Goal: Information Seeking & Learning: Learn about a topic

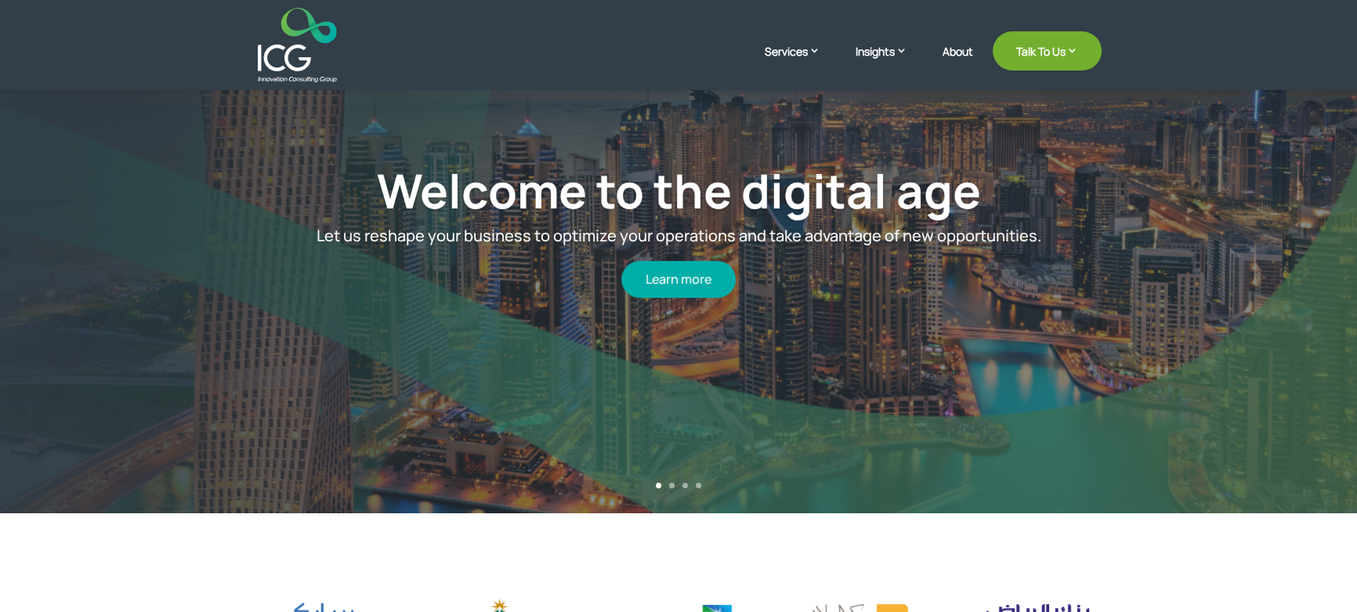
scroll to position [427, 0]
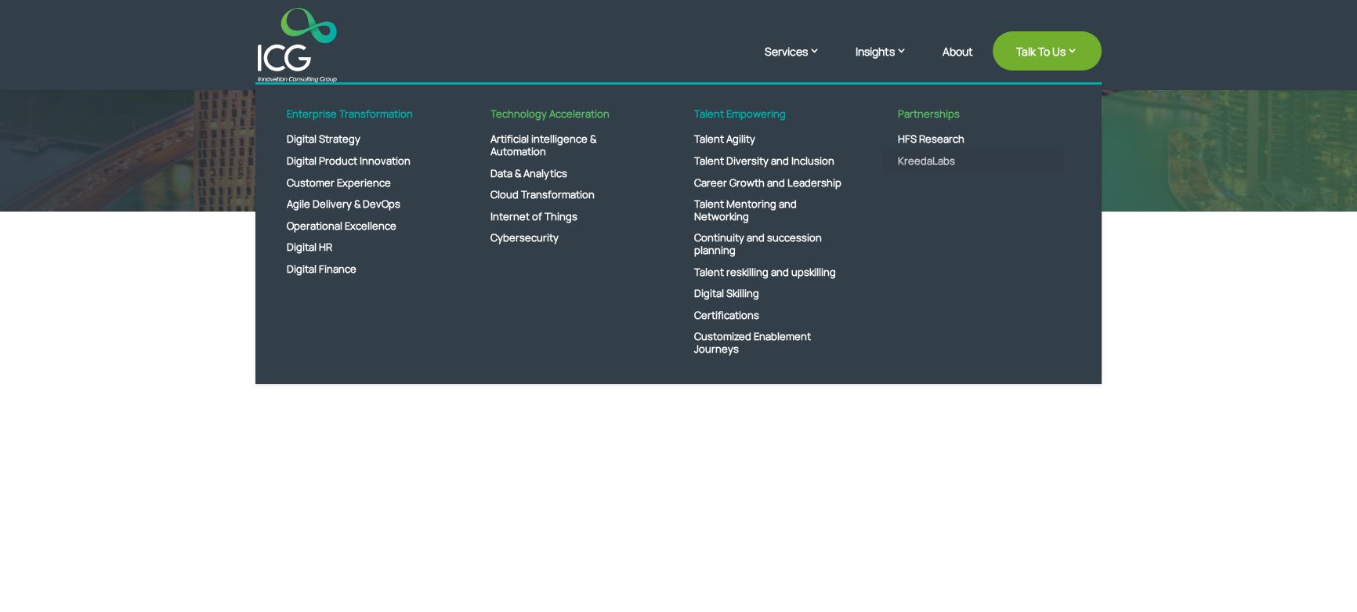
click at [918, 157] on link "KreedaLabs" at bounding box center [972, 161] width 180 height 22
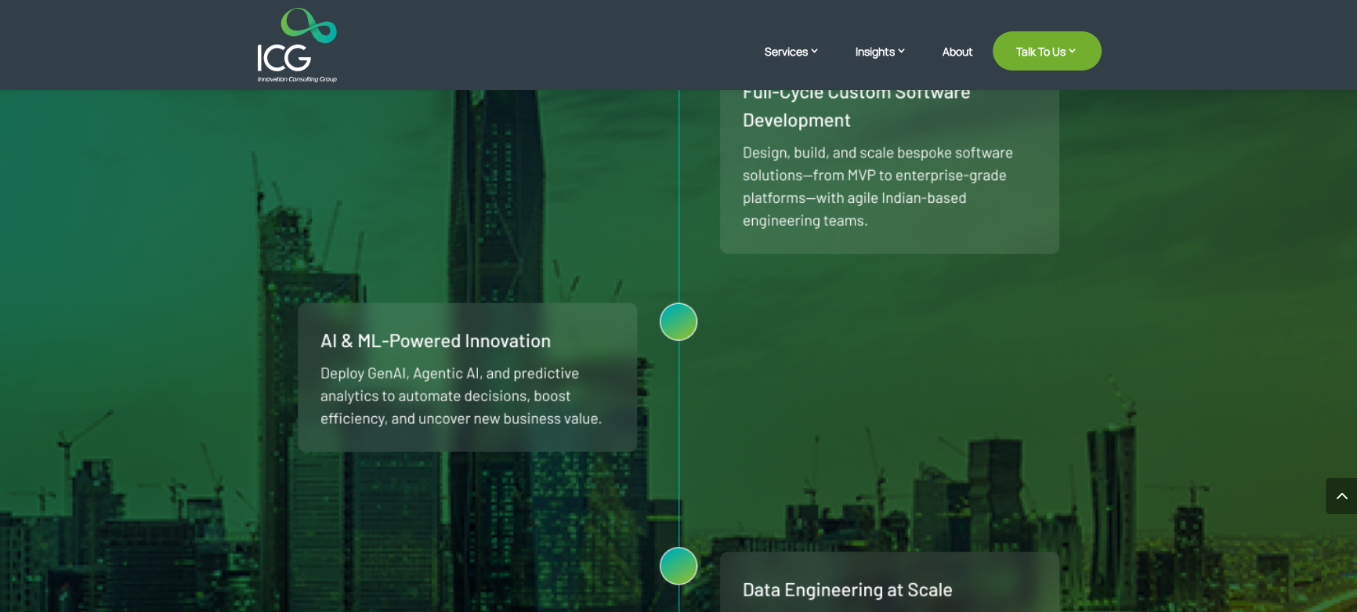
scroll to position [1495, 0]
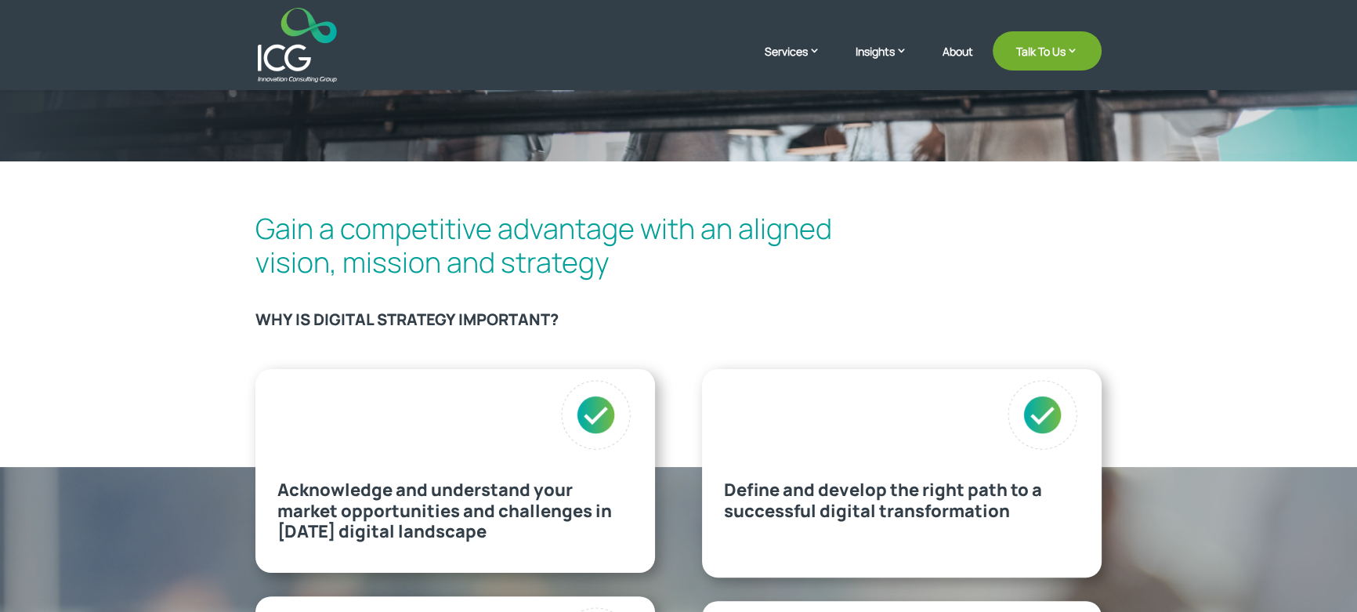
scroll to position [430, 0]
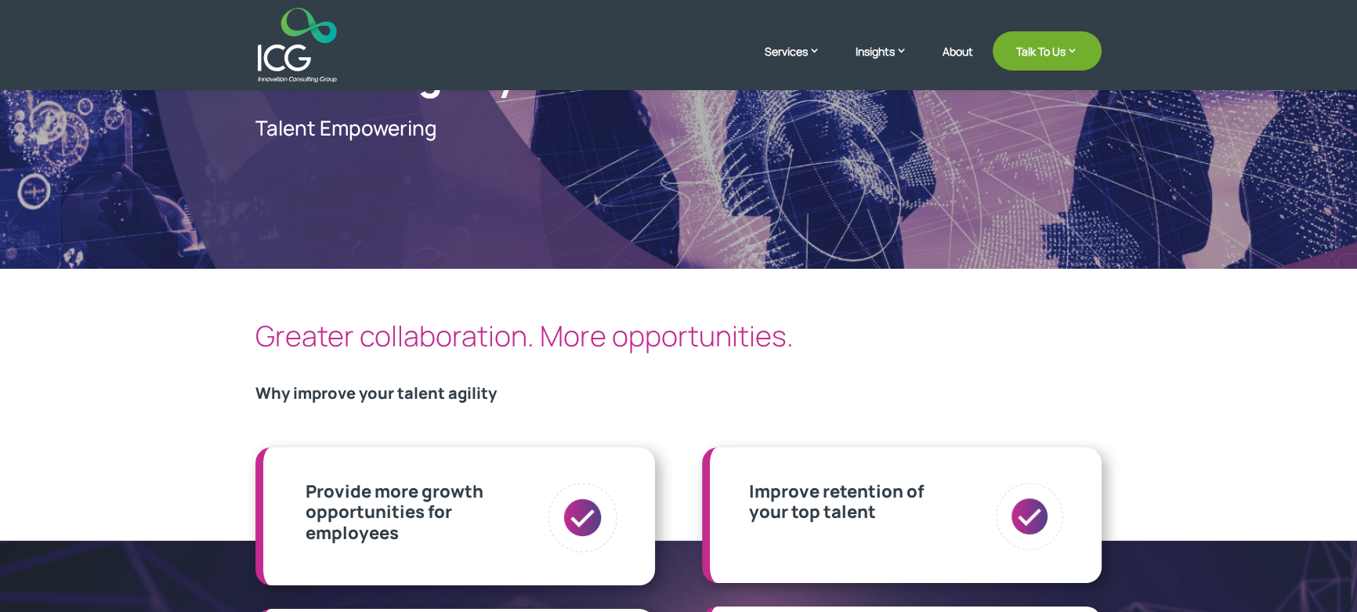
scroll to position [142, 0]
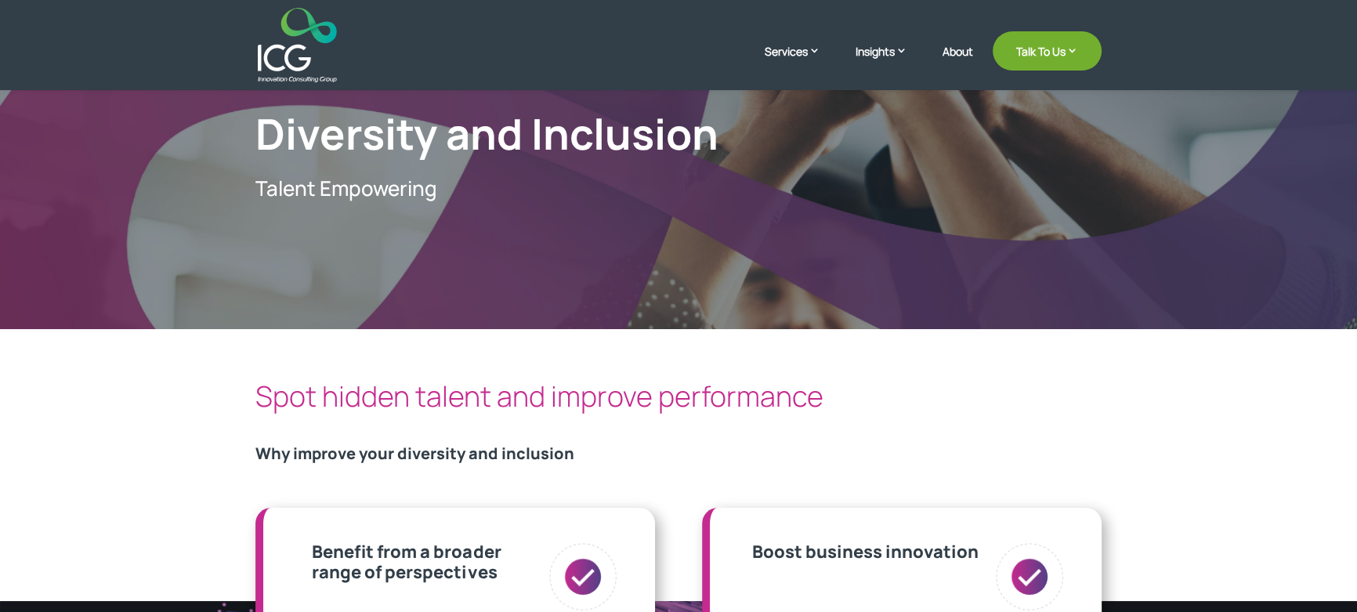
scroll to position [74, 0]
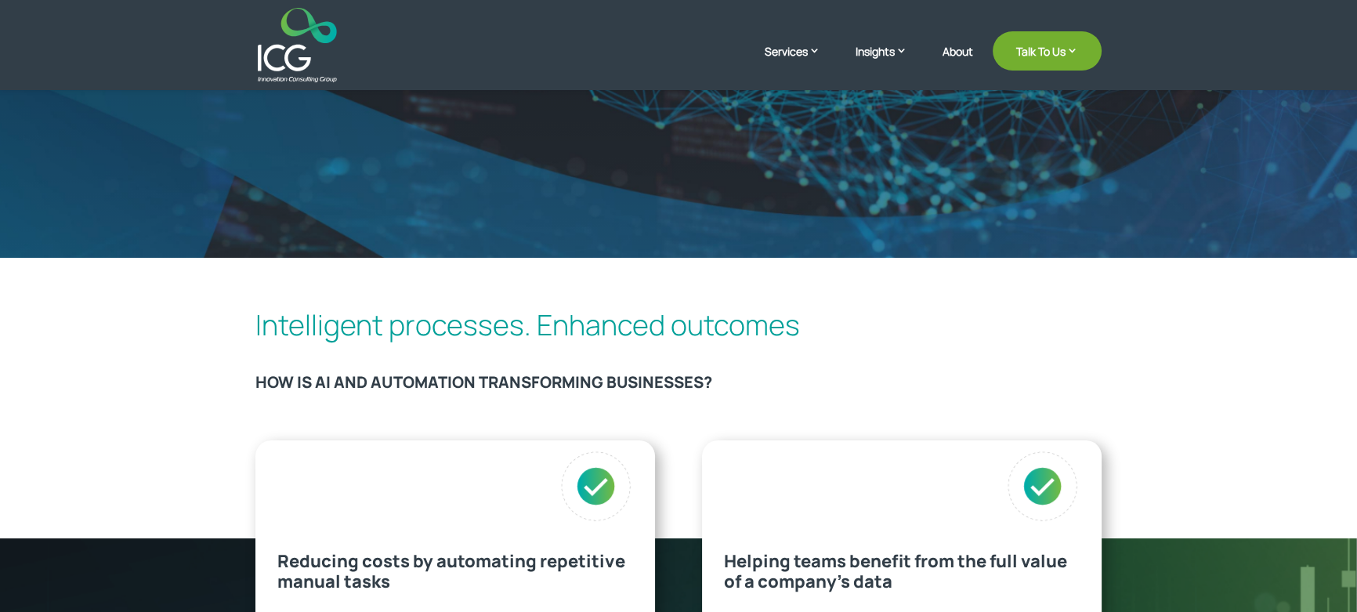
scroll to position [427, 0]
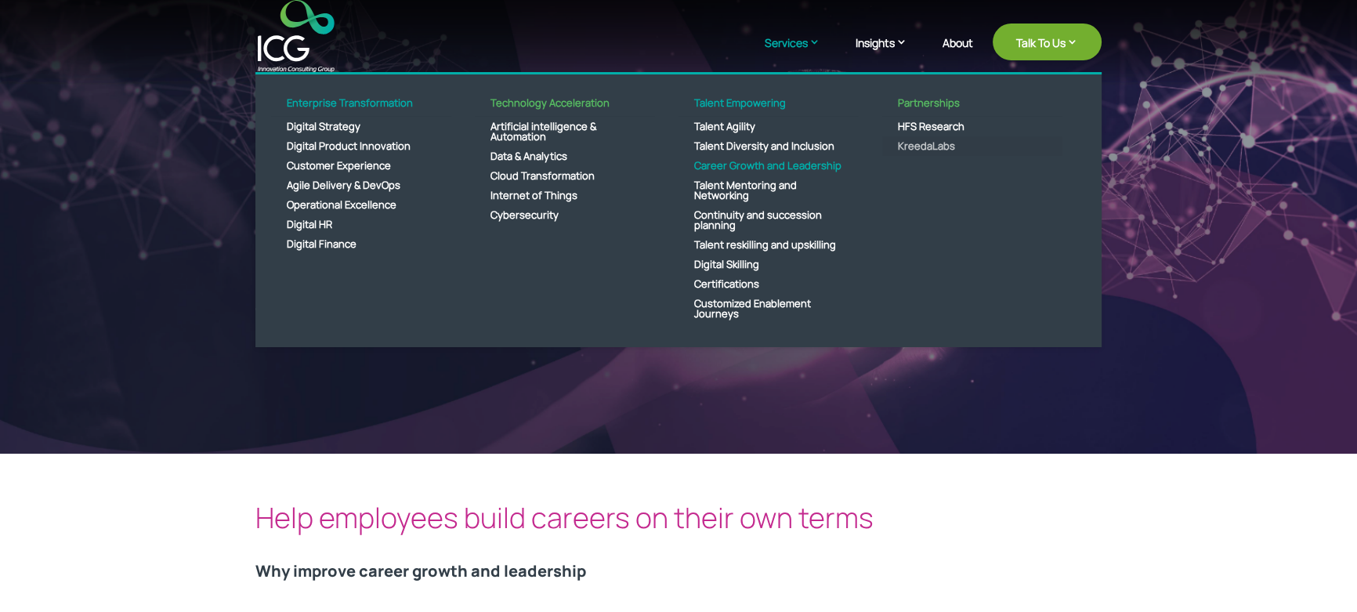
click at [933, 148] on link "KreedaLabs" at bounding box center [972, 146] width 180 height 20
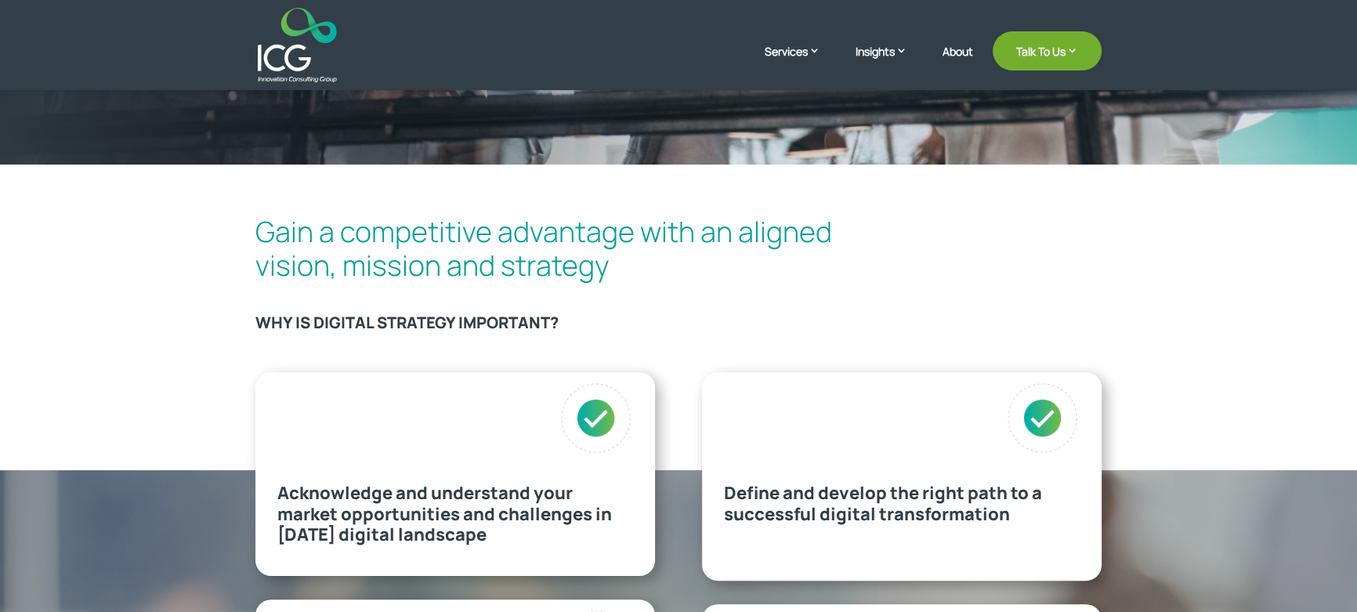
scroll to position [427, 0]
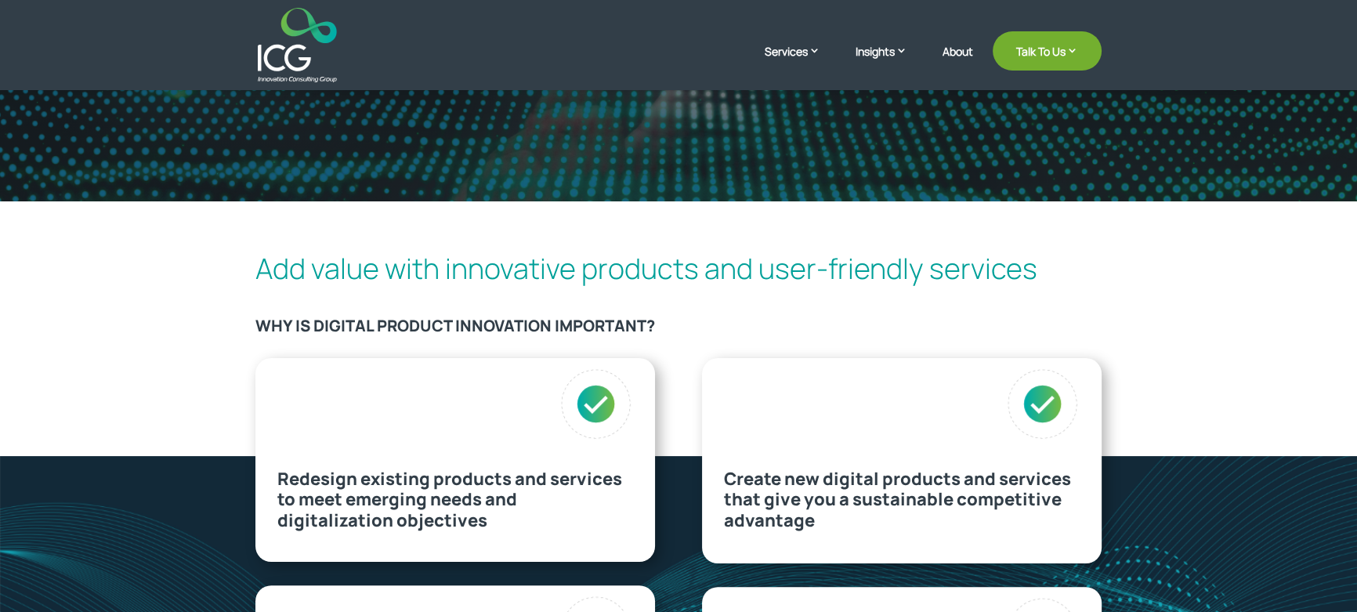
scroll to position [356, 0]
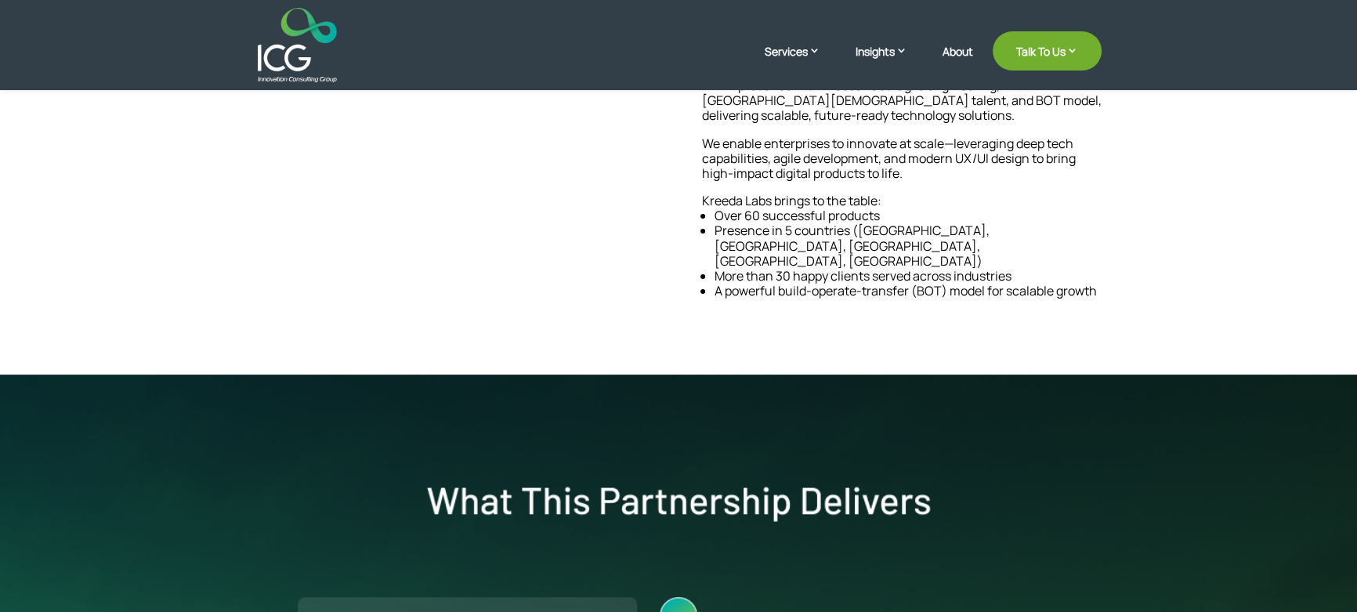
scroll to position [569, 0]
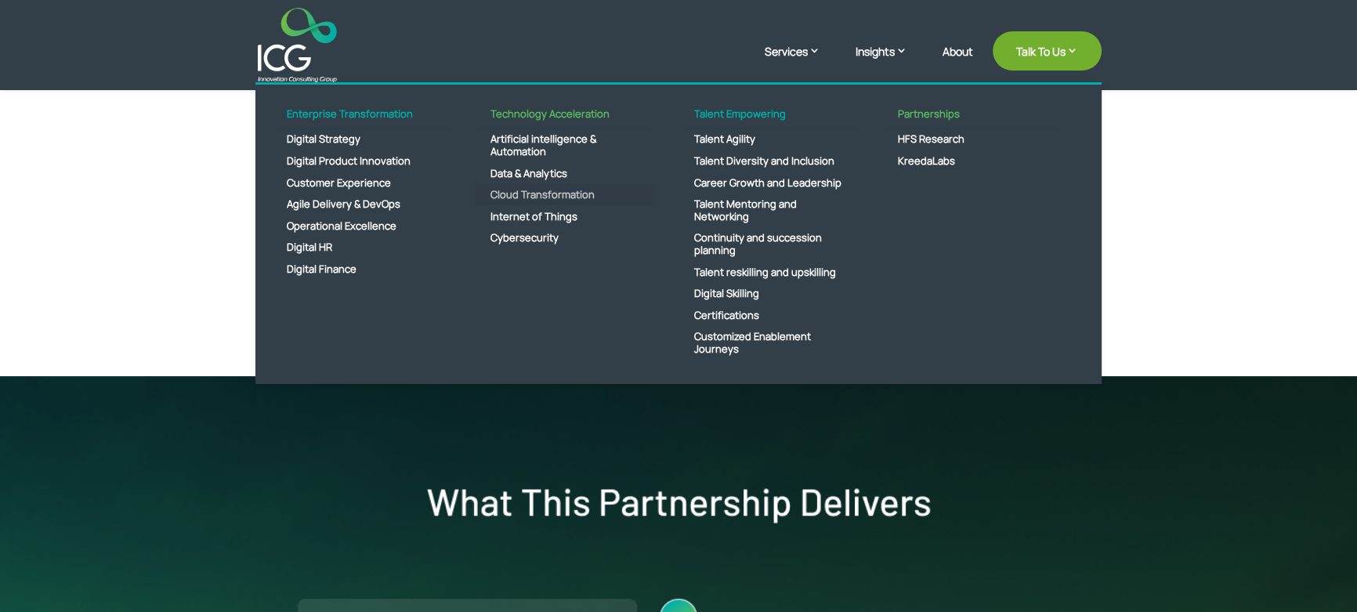
click at [531, 190] on link "Cloud Transformation" at bounding box center [565, 195] width 180 height 22
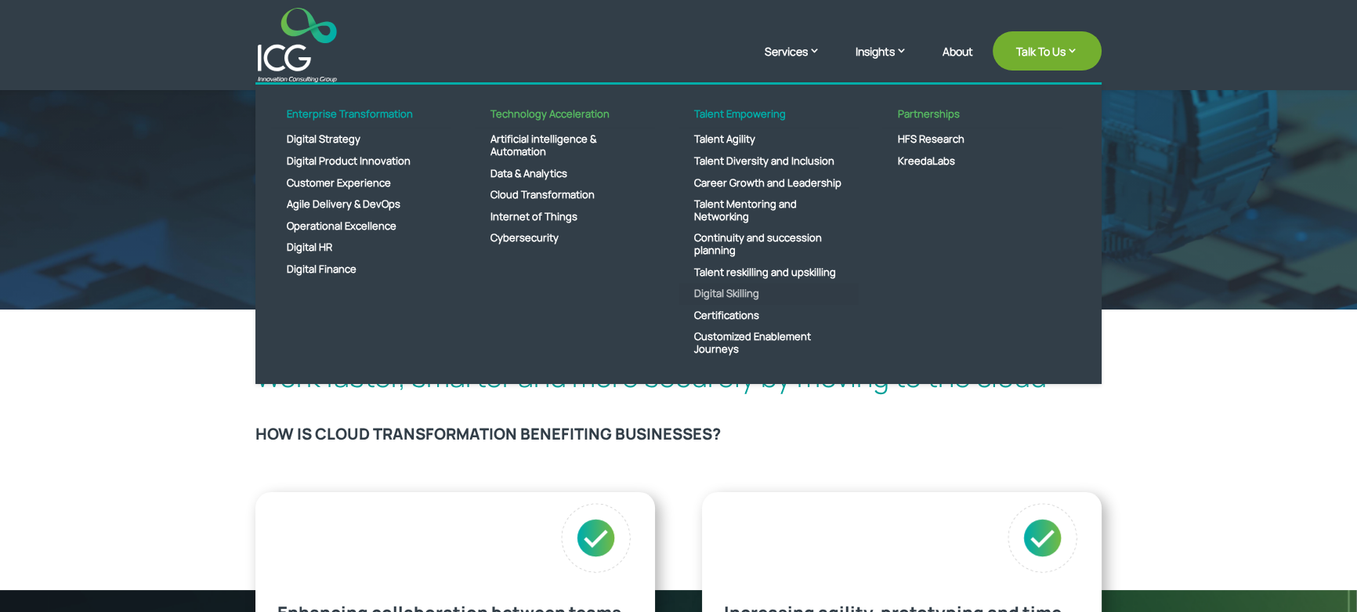
scroll to position [213, 0]
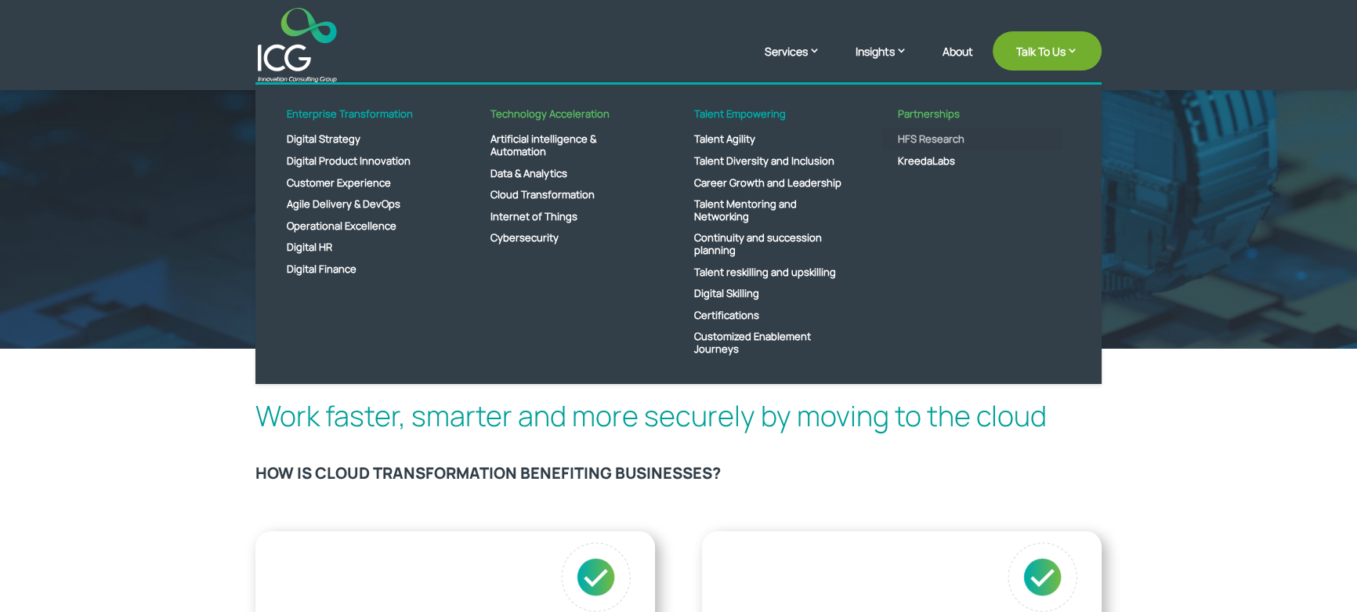
click at [922, 137] on link "HFS Research" at bounding box center [972, 139] width 180 height 22
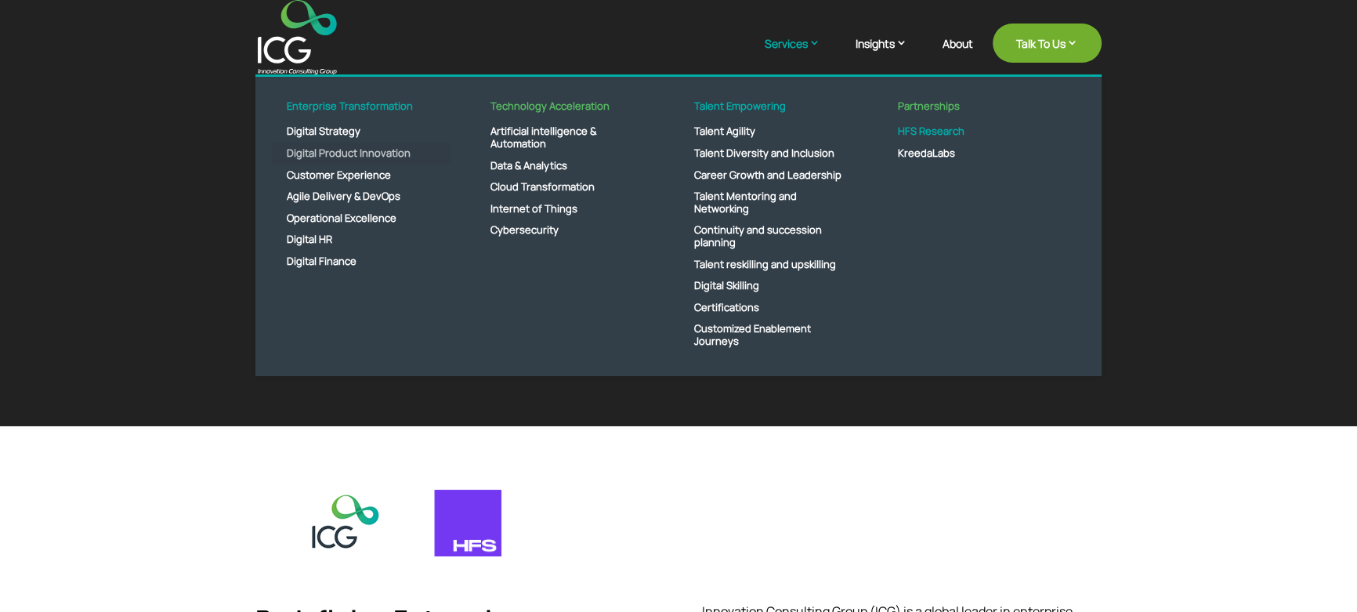
click at [402, 157] on link "Digital Product Innovation" at bounding box center [361, 154] width 180 height 22
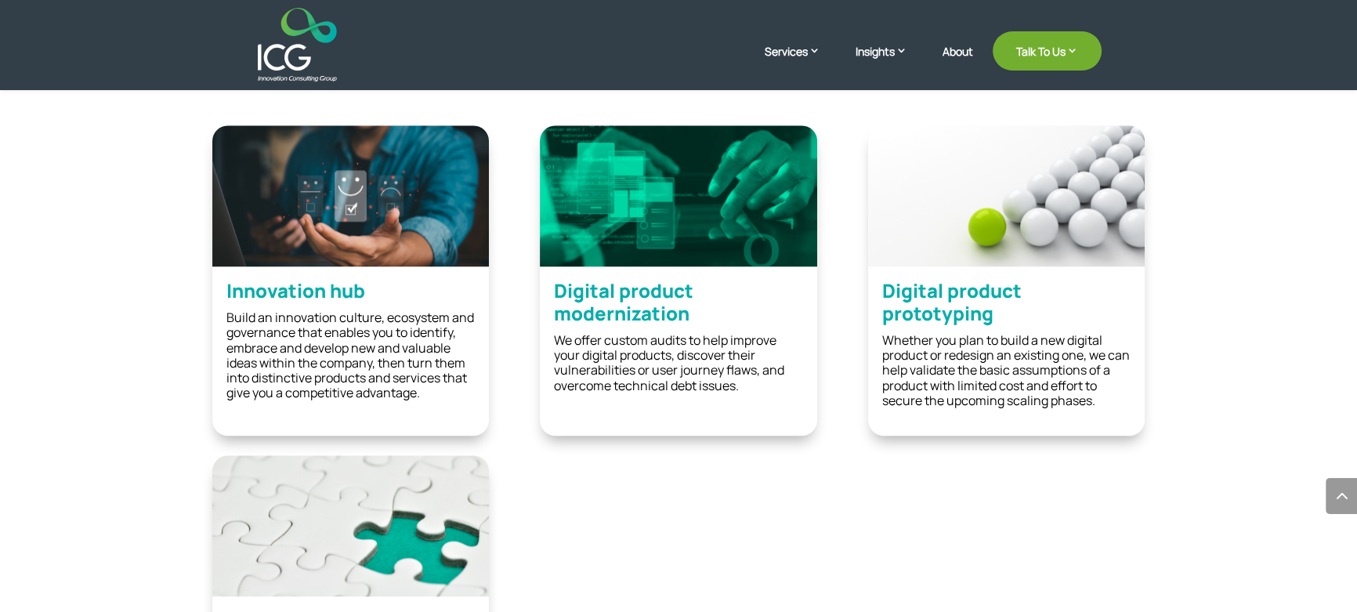
scroll to position [1922, 0]
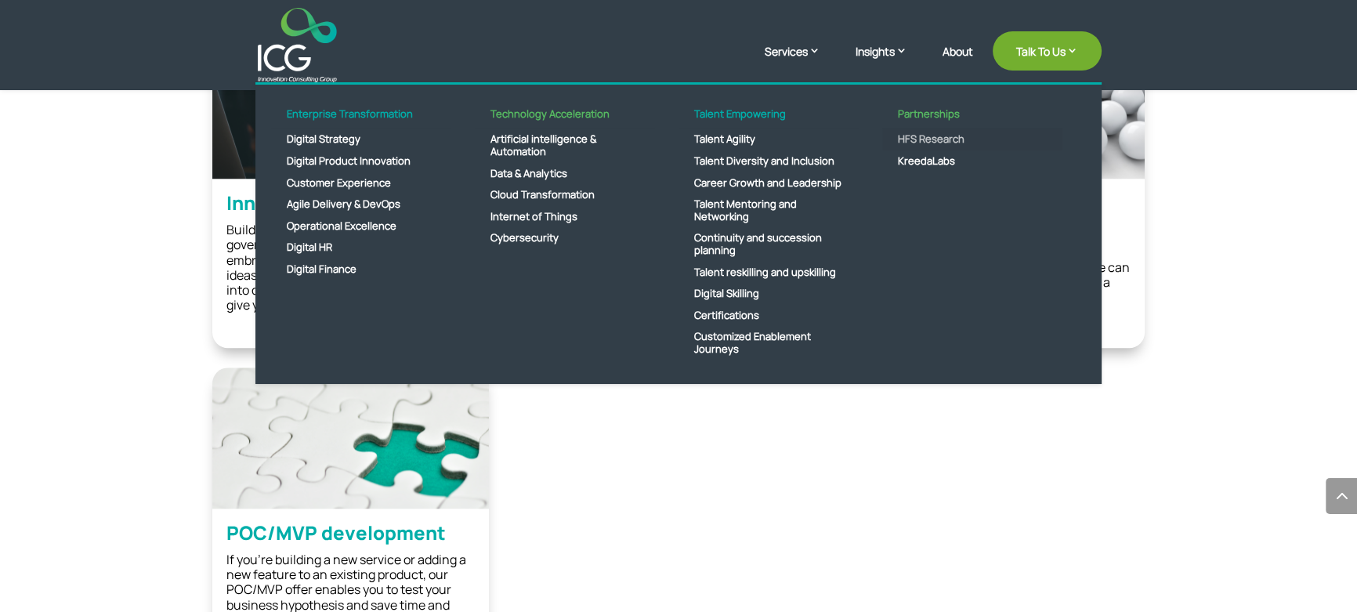
click at [914, 138] on link "HFS Research" at bounding box center [972, 139] width 180 height 22
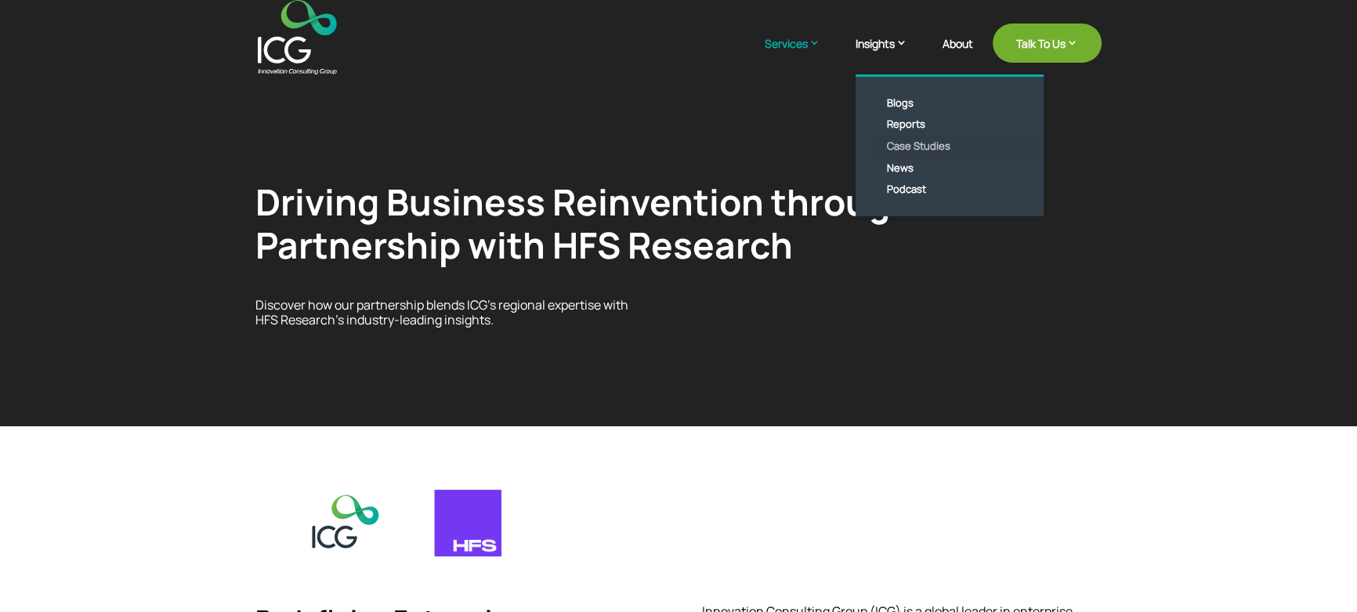
click at [936, 146] on link "Case Studies" at bounding box center [961, 147] width 180 height 22
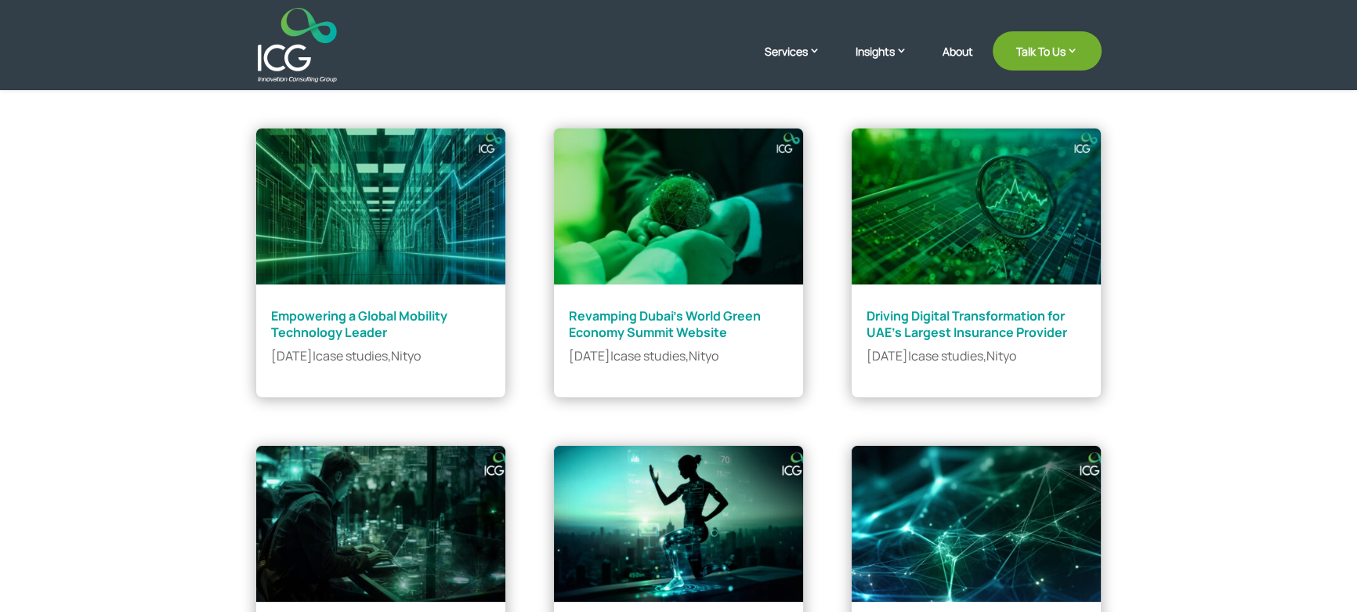
scroll to position [356, 0]
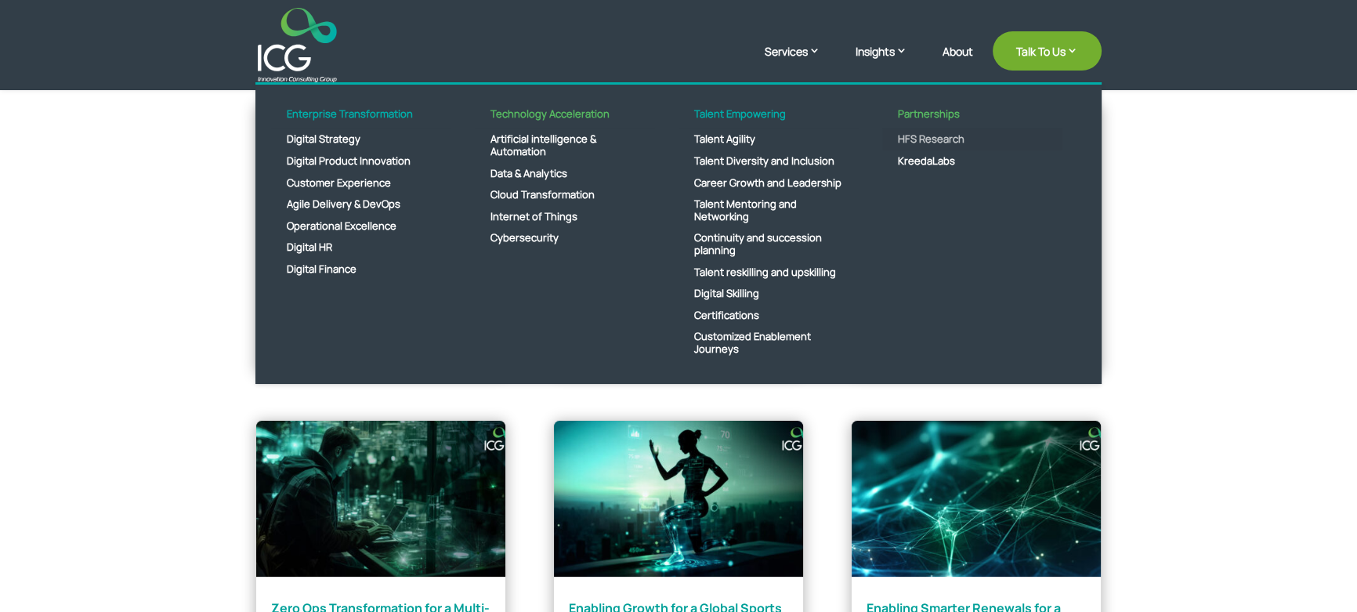
click at [924, 142] on link "HFS Research" at bounding box center [972, 139] width 180 height 22
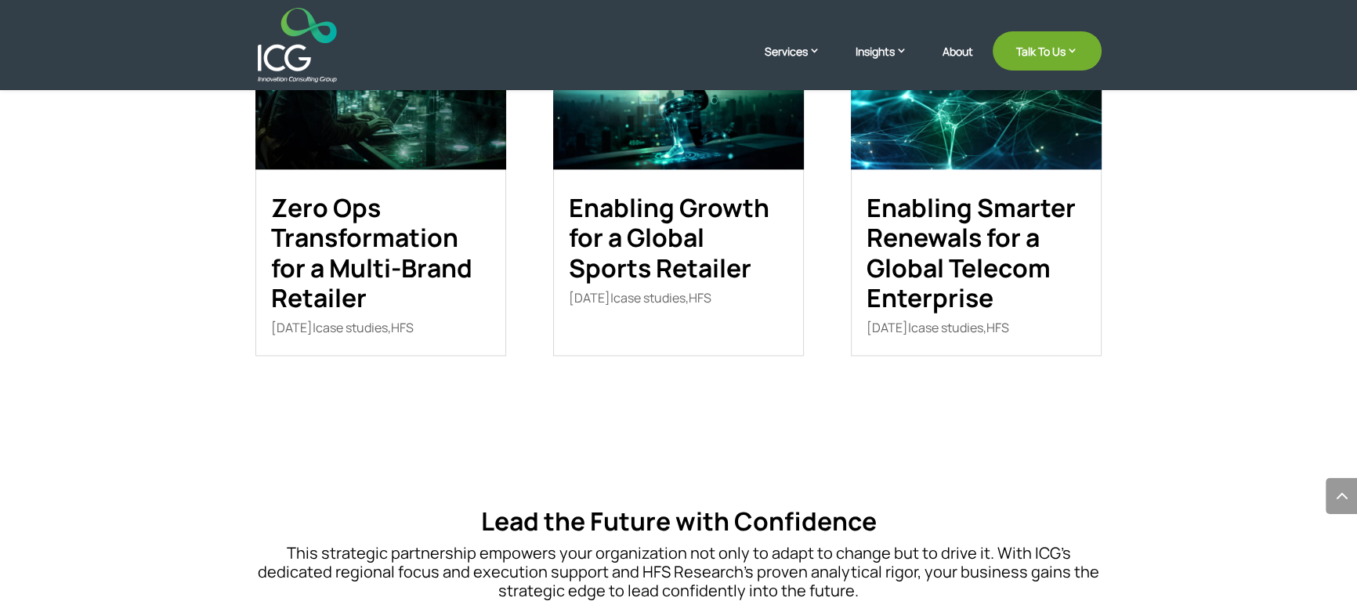
scroll to position [2706, 0]
